Goal: Navigation & Orientation: Find specific page/section

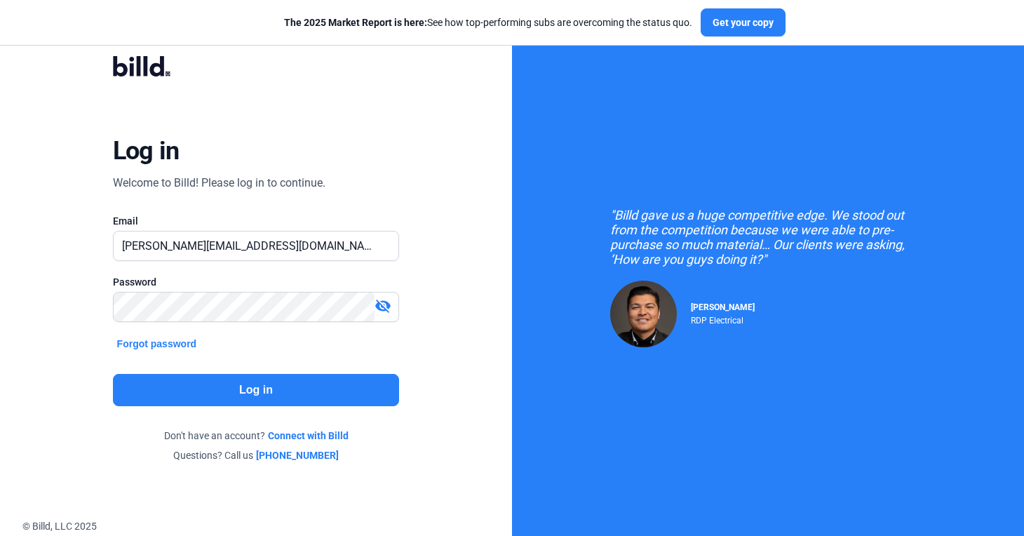
click at [324, 379] on button "Log in" at bounding box center [256, 390] width 287 height 32
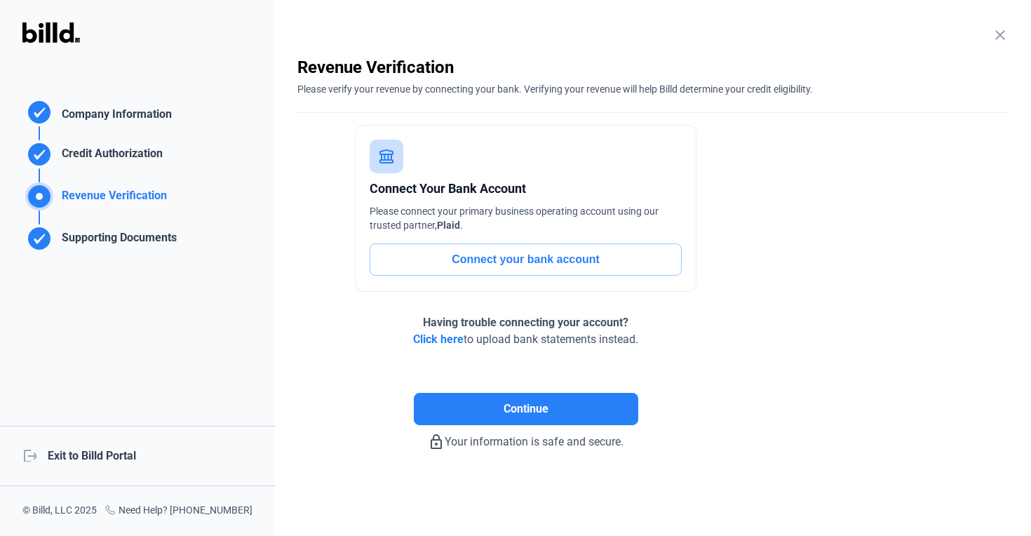
click at [104, 459] on div "logout Exit to Billd Portal" at bounding box center [137, 456] width 275 height 60
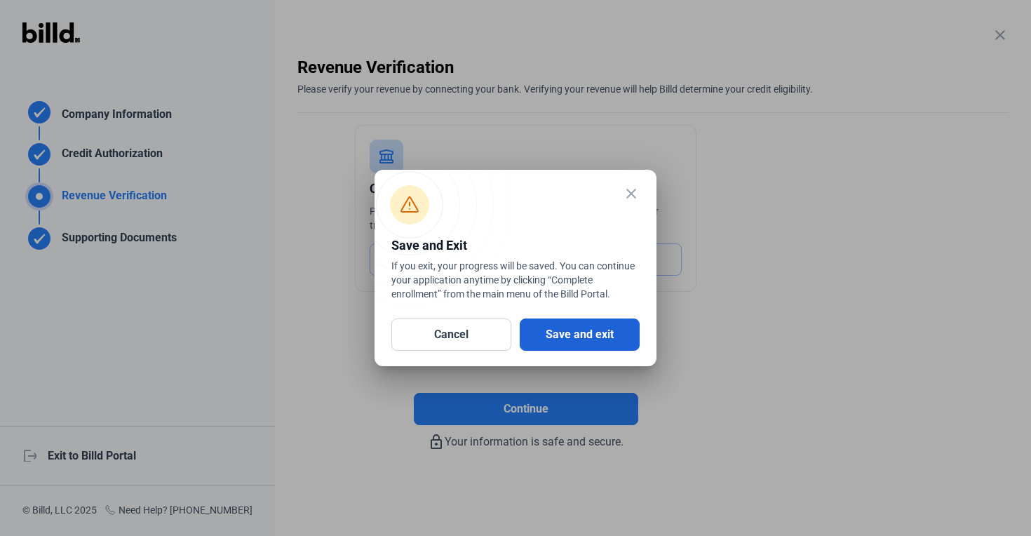
click at [606, 331] on button "Save and exit" at bounding box center [580, 334] width 120 height 32
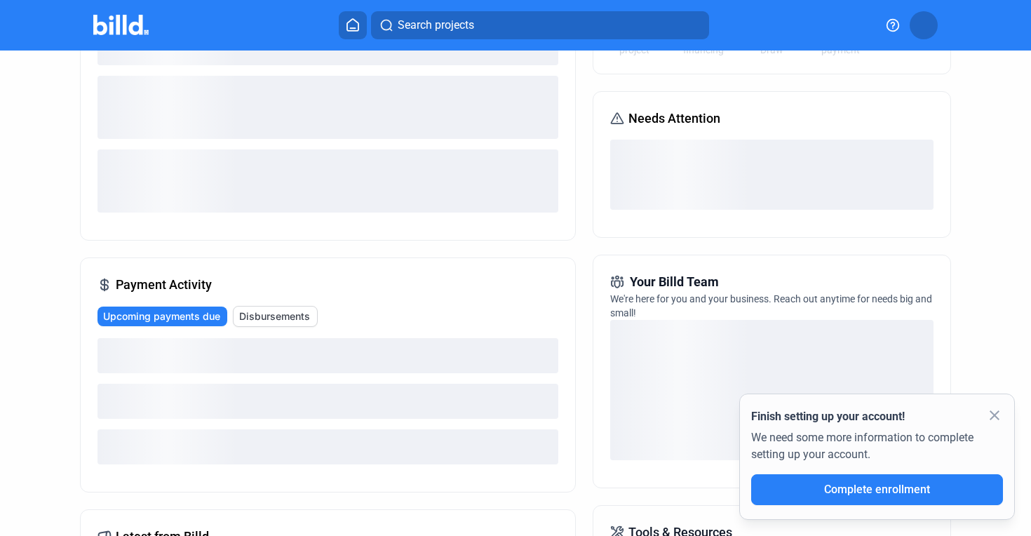
scroll to position [152, 0]
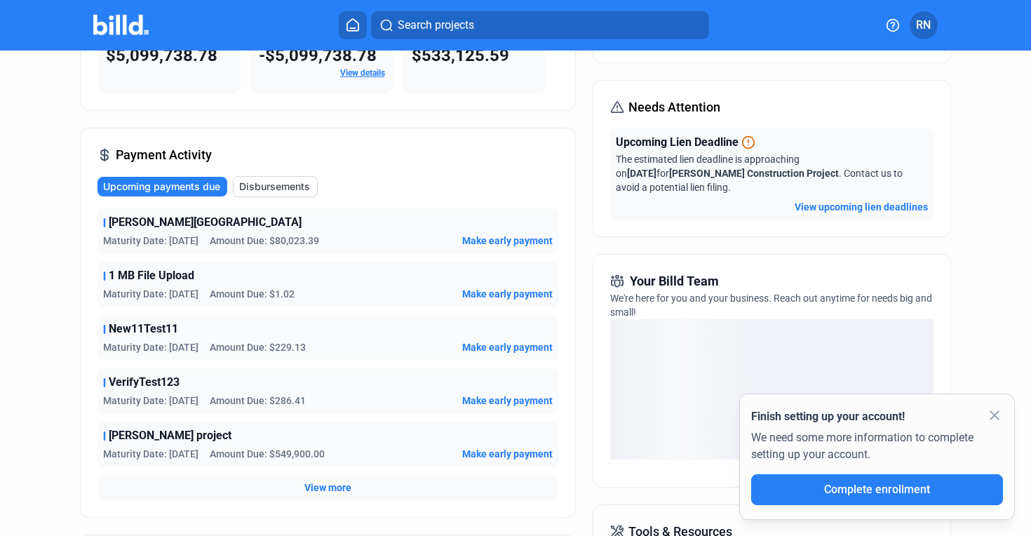
click at [997, 415] on mat-icon "close" at bounding box center [994, 415] width 17 height 17
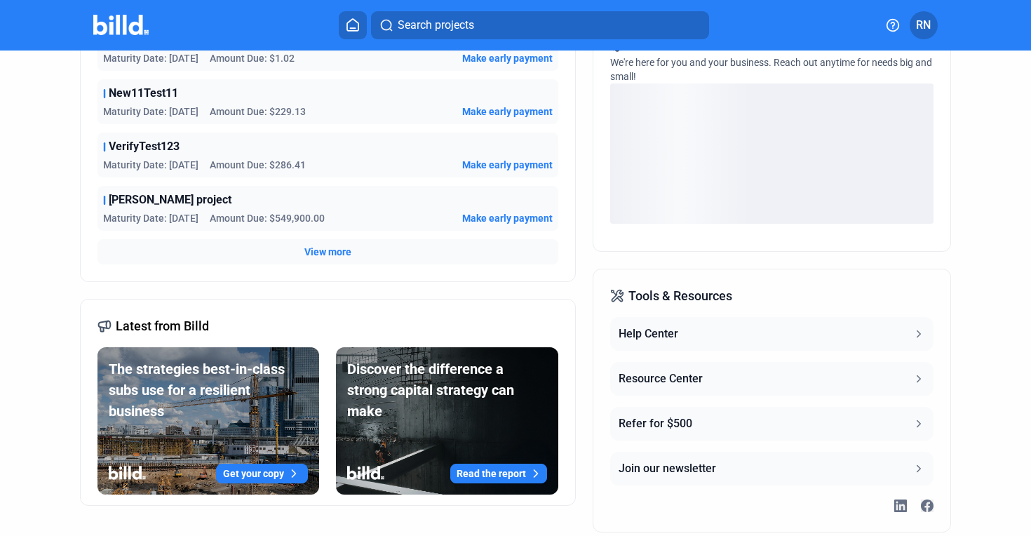
scroll to position [413, 0]
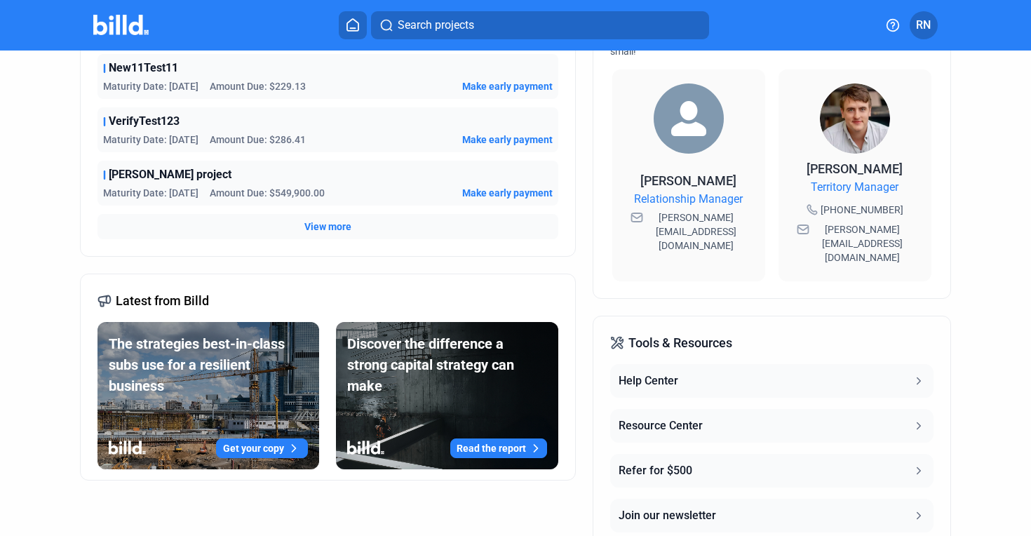
click at [81, 424] on div "Latest from Billd The strategies best-in-class subs use for a resilient busines…" at bounding box center [328, 377] width 496 height 207
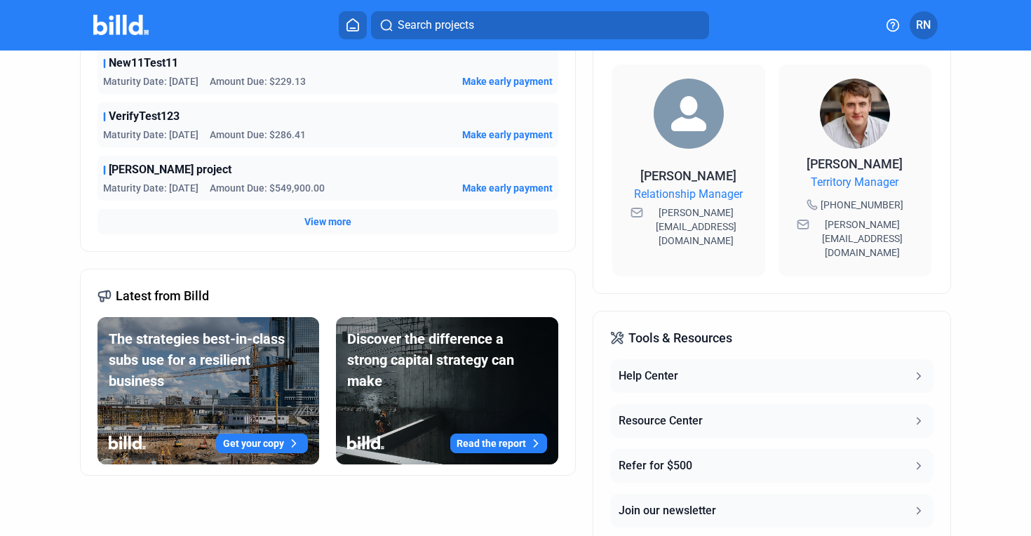
scroll to position [412, 0]
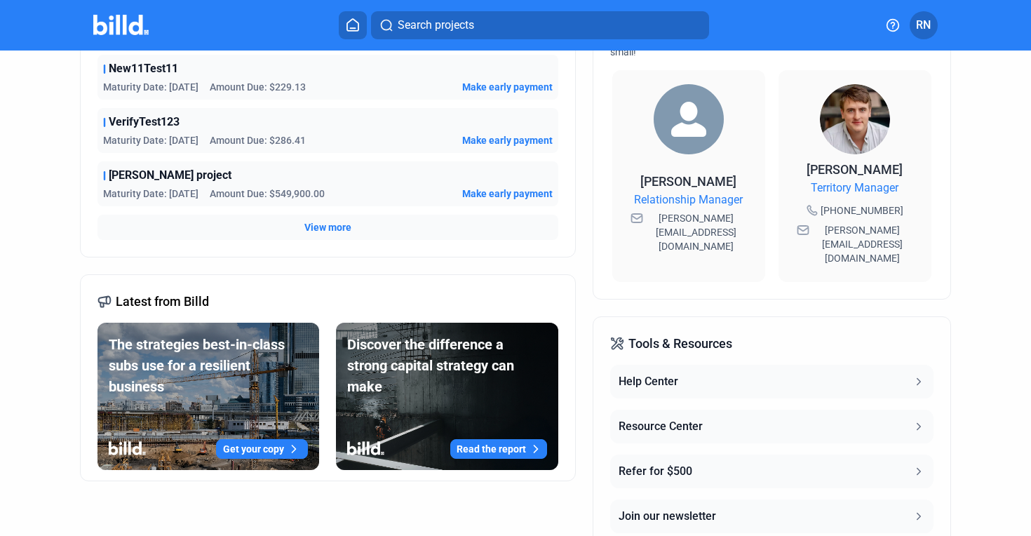
click at [798, 410] on button "Resource Center" at bounding box center [771, 427] width 323 height 34
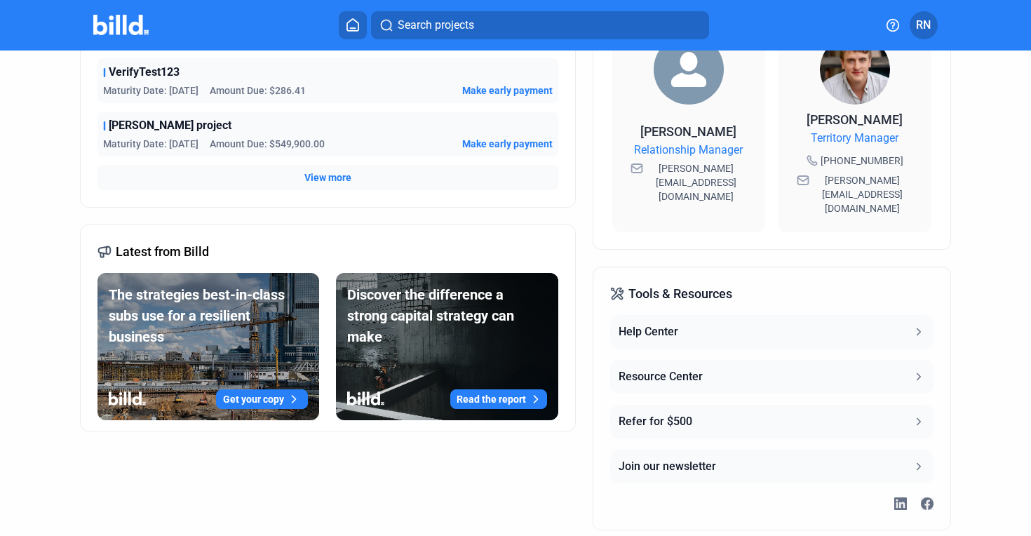
scroll to position [466, 0]
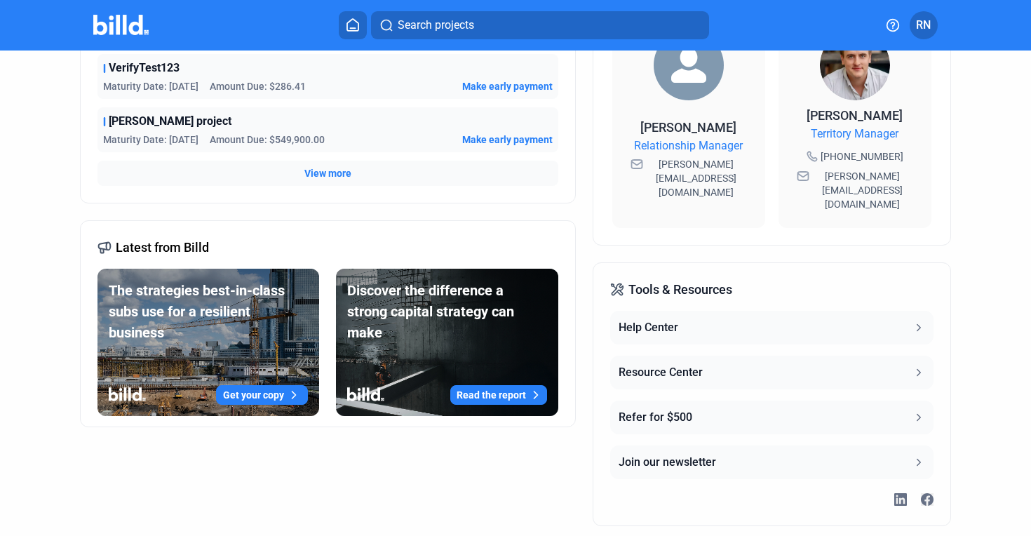
click at [33, 146] on div "Dashboard Projects Financings Account Summary Total Financing Balance $5,099,73…" at bounding box center [515, 63] width 1031 height 959
click at [707, 356] on button "Resource Center" at bounding box center [771, 373] width 323 height 34
click at [584, 159] on div "Account Summary Total Financing Balance $5,099,738.78 Available Purchasing Powe…" at bounding box center [516, 83] width 872 height 920
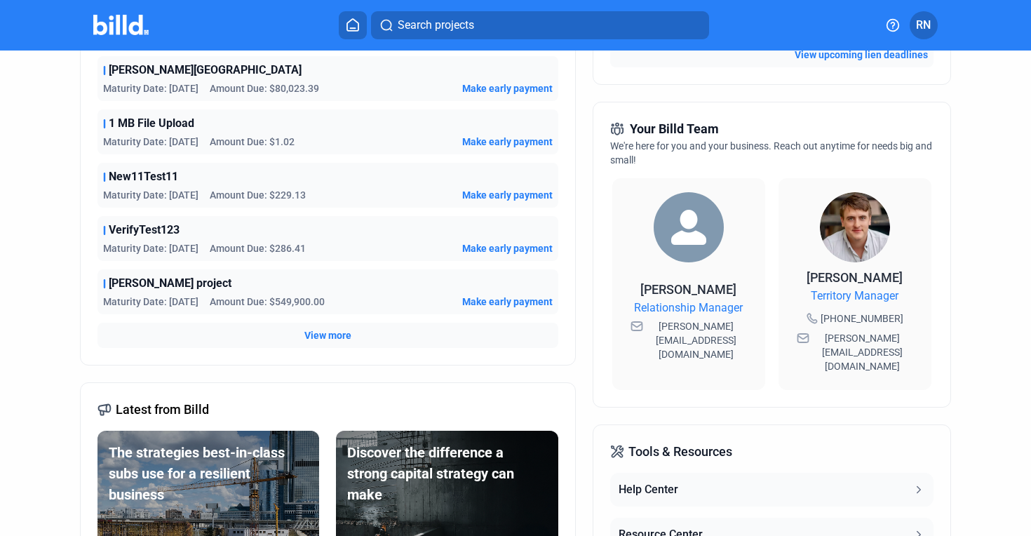
scroll to position [277, 0]
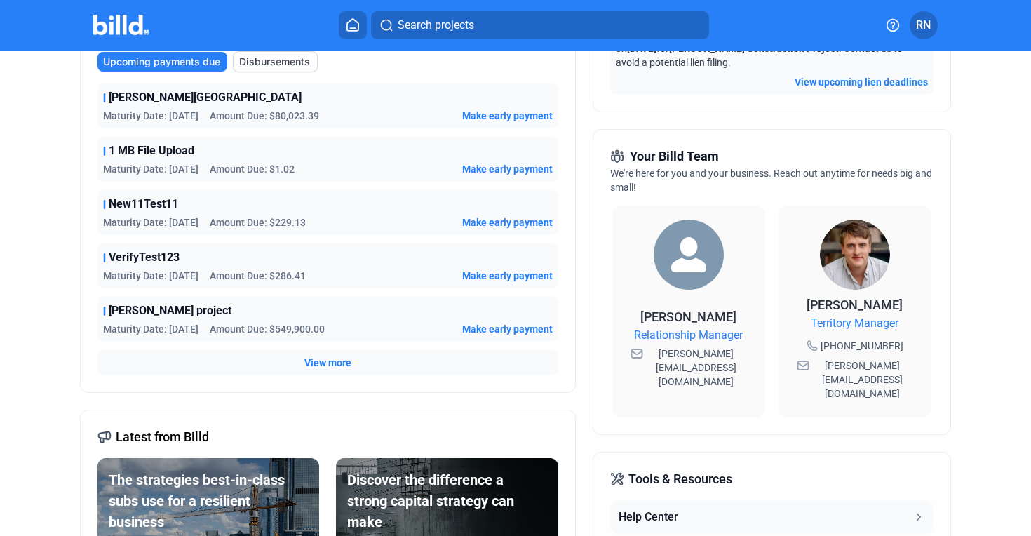
click at [577, 157] on div "Account Summary Total Financing Balance $5,099,738.78 Available Purchasing Powe…" at bounding box center [516, 272] width 872 height 920
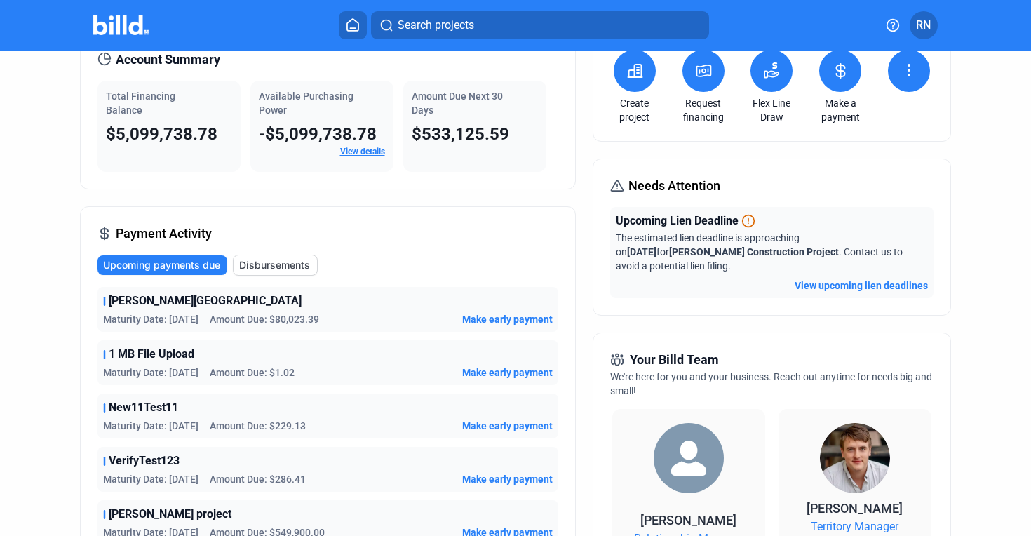
scroll to position [0, 0]
